Goal: Transaction & Acquisition: Download file/media

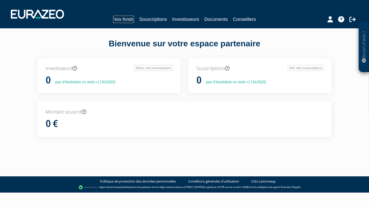
click at [124, 18] on link "Nos fonds" at bounding box center [123, 19] width 21 height 7
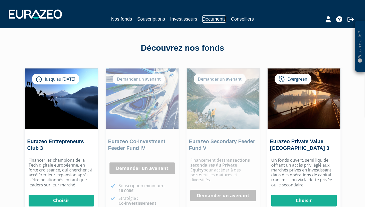
click at [211, 19] on link "Documents" at bounding box center [214, 18] width 23 height 7
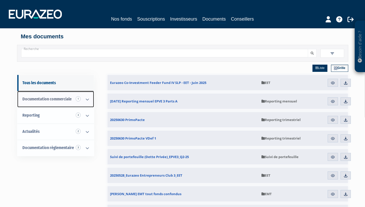
click at [91, 101] on icon at bounding box center [87, 100] width 13 height 16
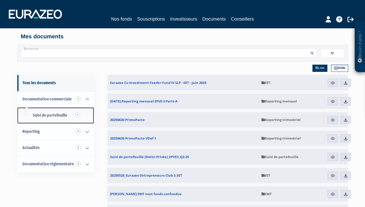
click at [50, 117] on span "Suivi de portefeuille 1" at bounding box center [50, 115] width 35 height 5
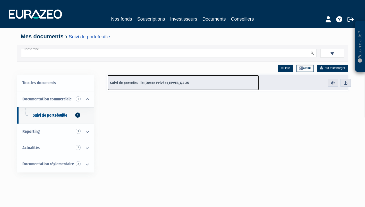
click at [129, 81] on span "Suivi de portefeuille (Dette Privée)_EPVE3_Q2-25" at bounding box center [149, 82] width 79 height 5
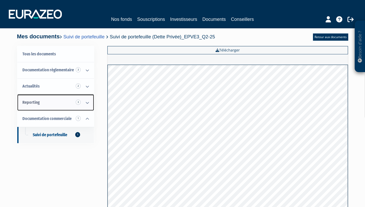
click at [88, 102] on icon at bounding box center [87, 103] width 13 height 16
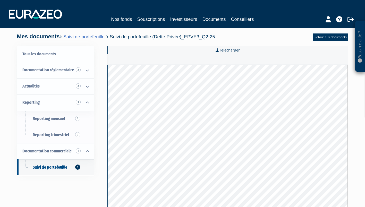
click at [98, 78] on div "Tous les documents Documentation règlementaire 3 EET 2 EMT 1 Actualités 2 Repla…" at bounding box center [183, 142] width 324 height 193
